Goal: Find specific page/section

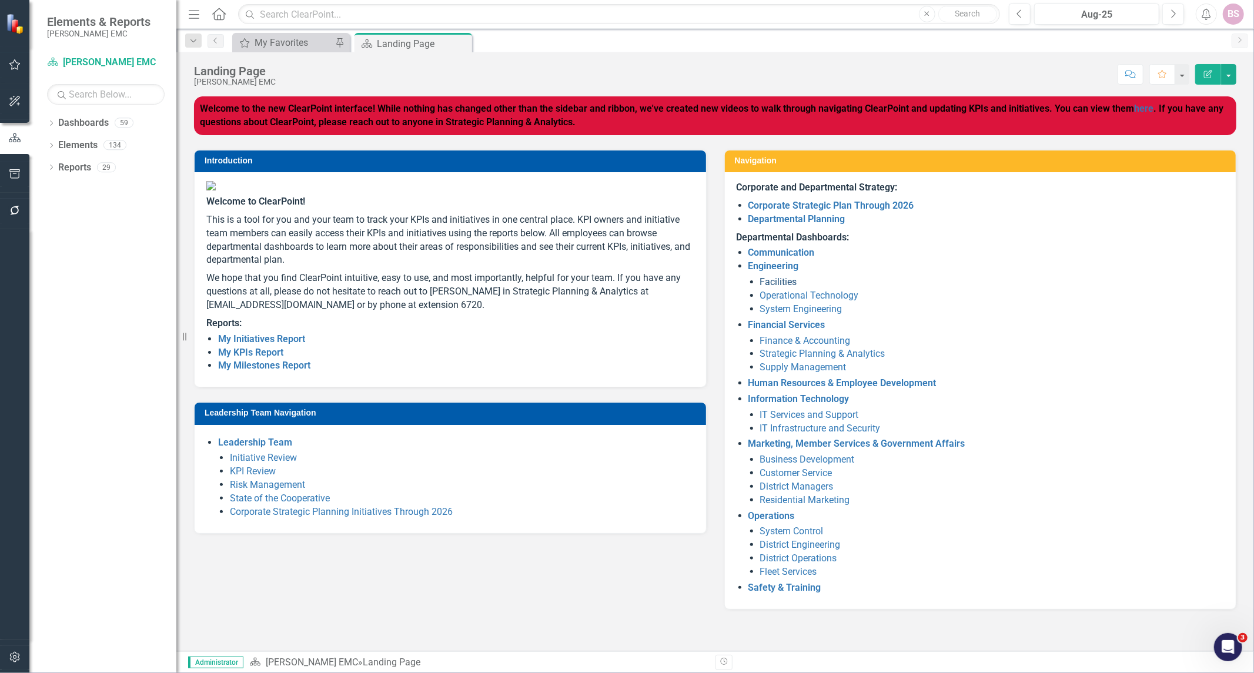
click at [782, 285] on link "Facilities" at bounding box center [778, 281] width 37 height 11
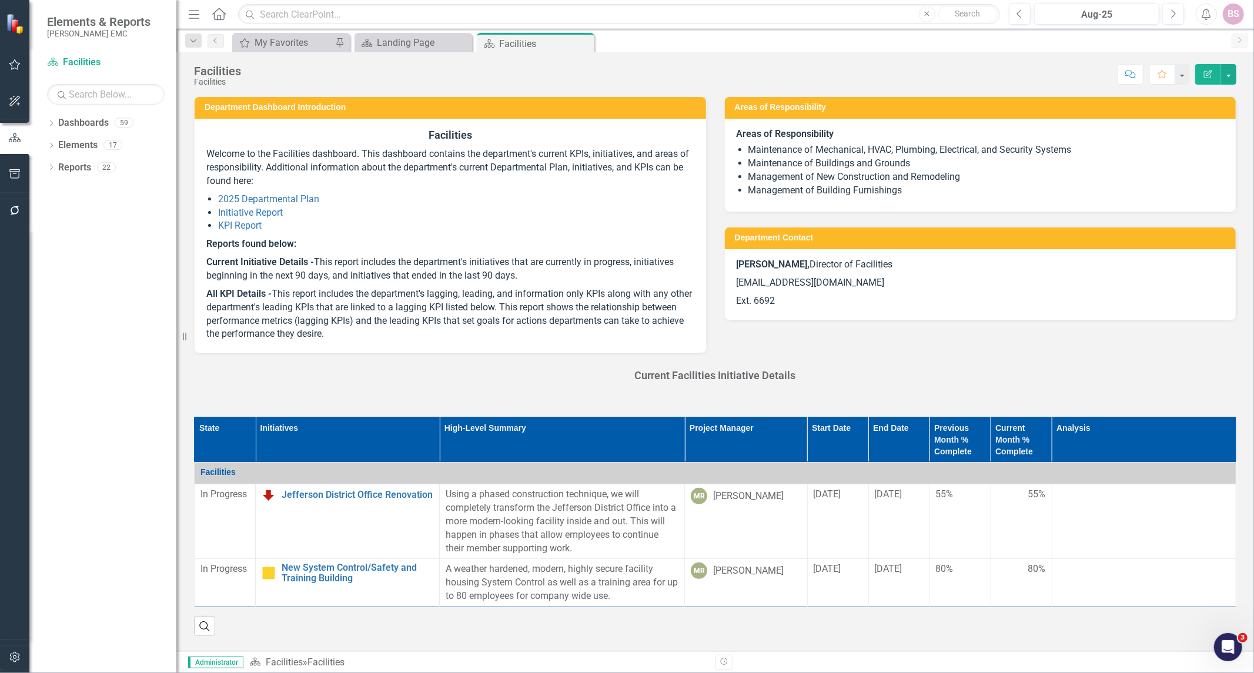
click at [218, 18] on icon at bounding box center [219, 14] width 14 height 12
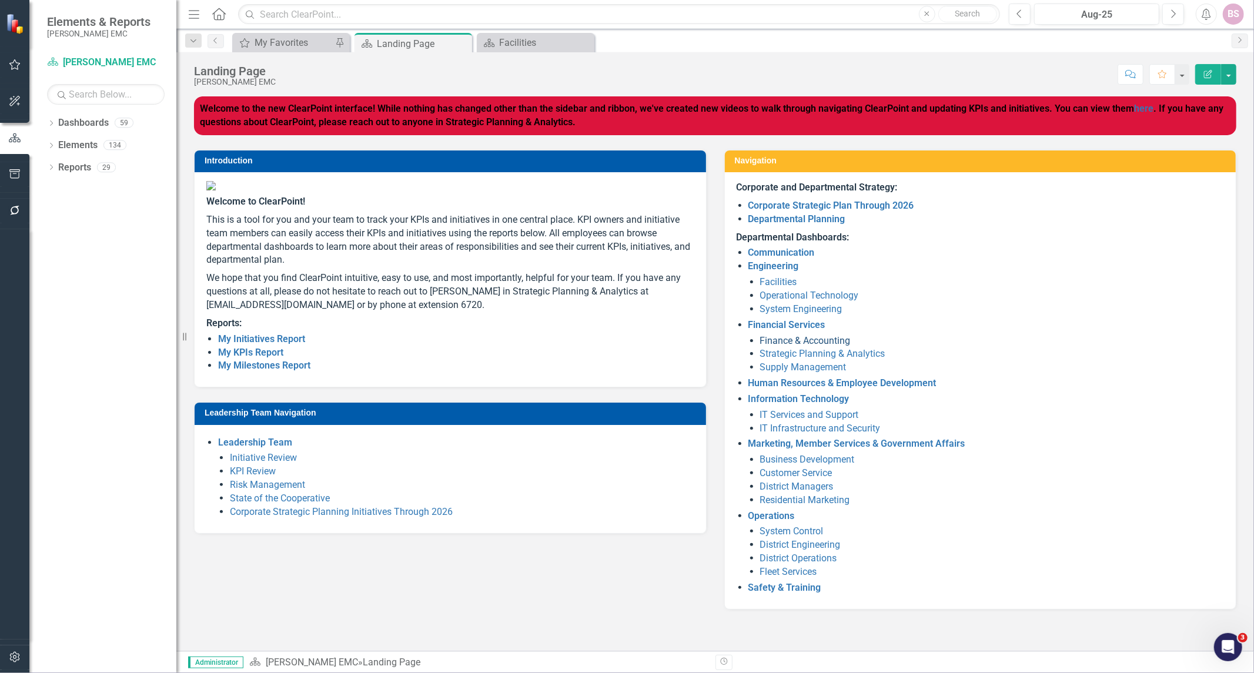
click at [795, 344] on link "Finance & Accounting" at bounding box center [805, 340] width 91 height 11
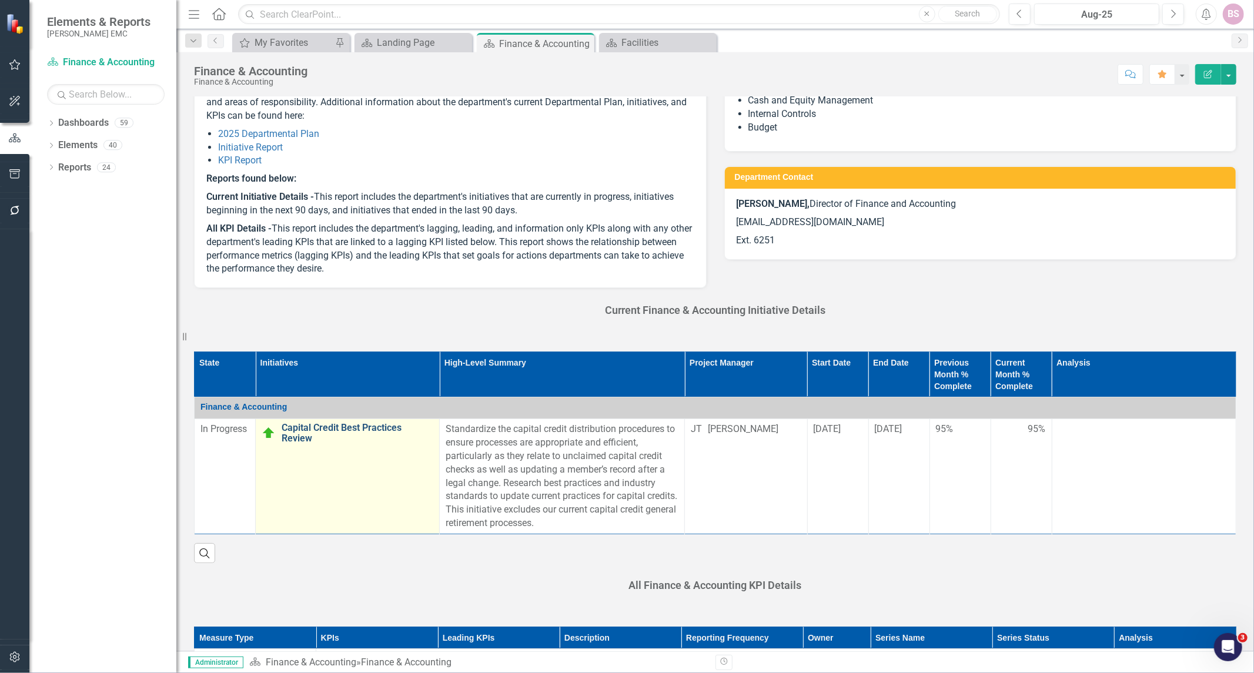
scroll to position [131, 0]
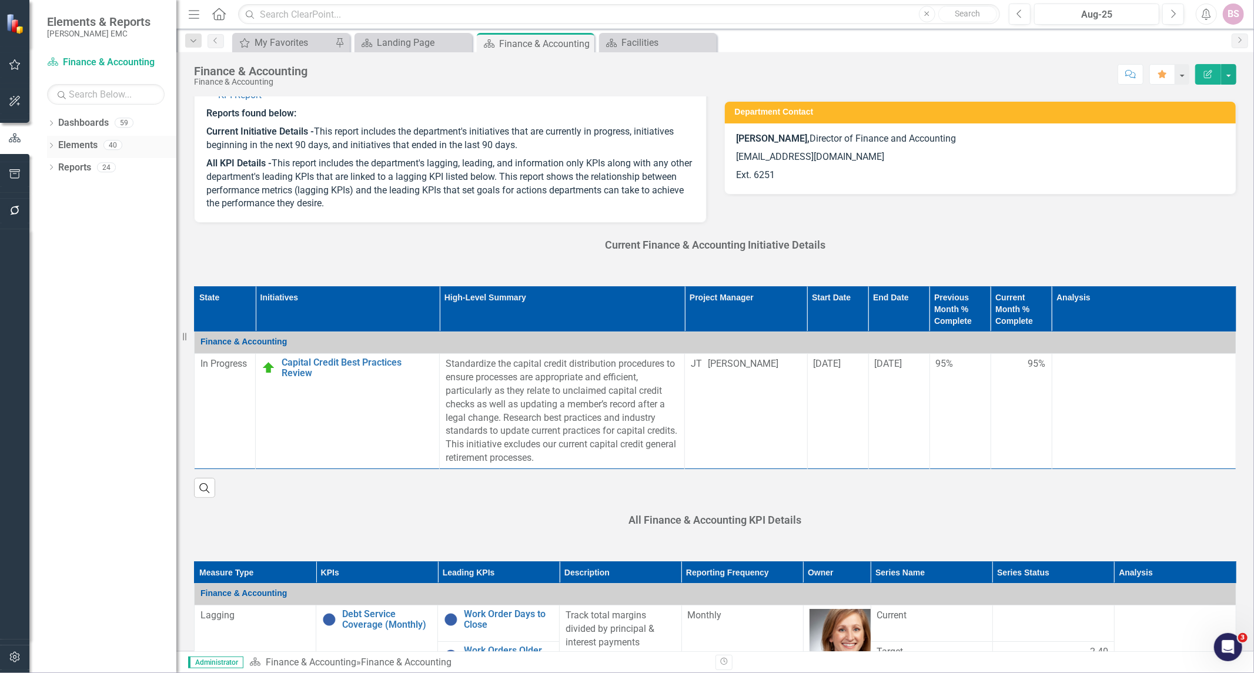
click at [54, 147] on icon "Dropdown" at bounding box center [51, 146] width 8 height 6
click at [44, 214] on icon "Dropdown" at bounding box center [39, 213] width 8 height 6
